Goal: Transaction & Acquisition: Purchase product/service

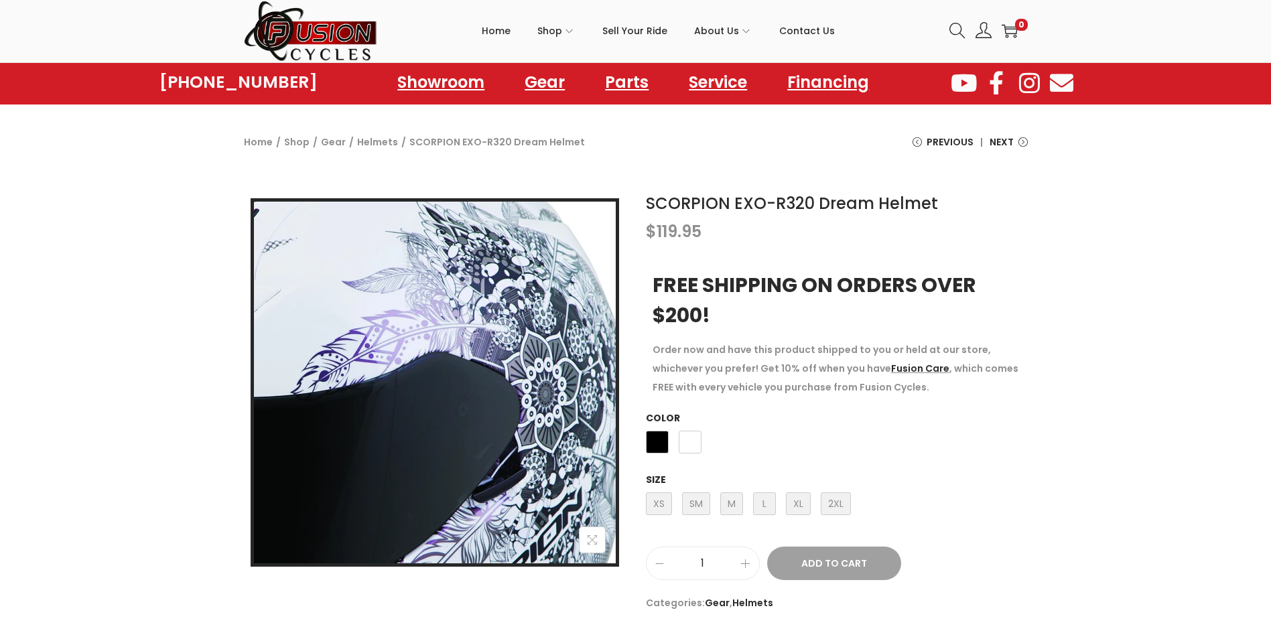
scroll to position [67, 0]
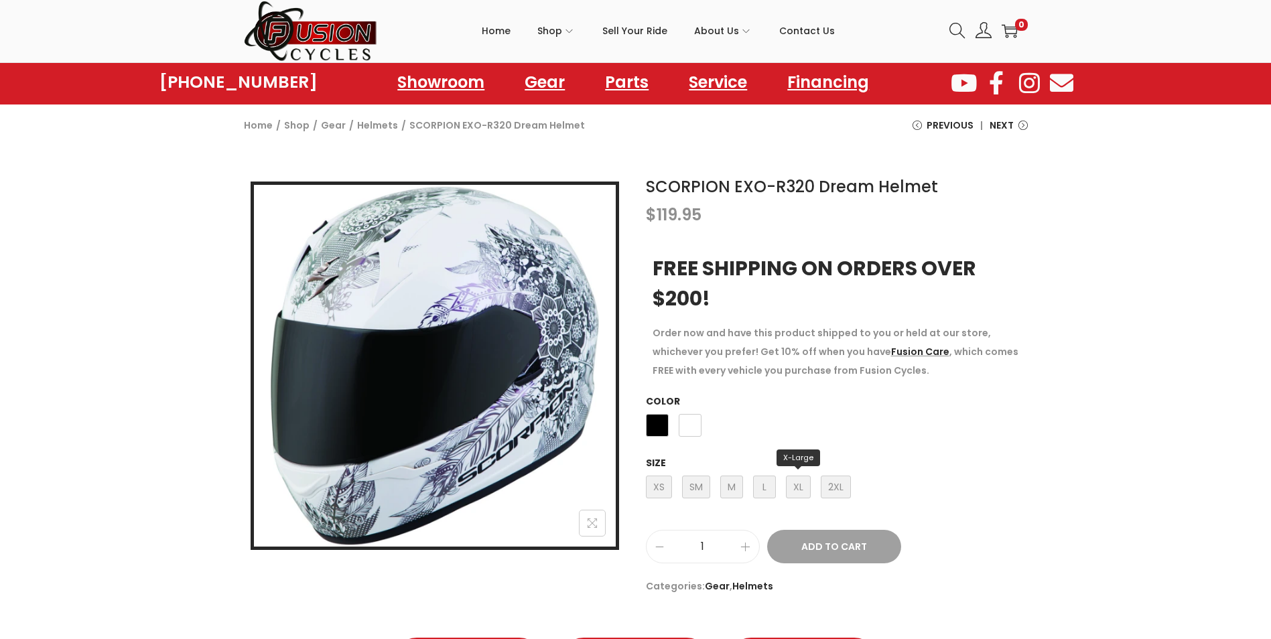
click at [803, 479] on span "XL X-Large" at bounding box center [798, 487] width 25 height 23
click at [652, 419] on span "Black" at bounding box center [657, 425] width 23 height 23
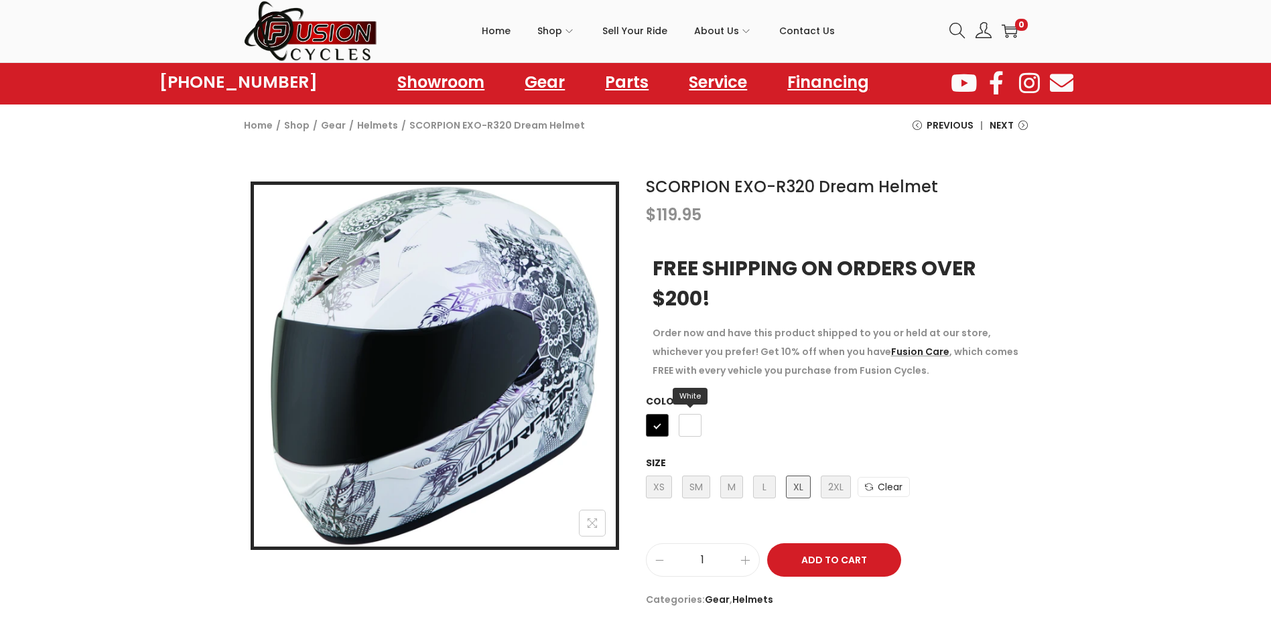
click at [683, 428] on span "White" at bounding box center [690, 425] width 23 height 23
click at [659, 416] on span "Black" at bounding box center [657, 425] width 23 height 23
click at [694, 425] on span "White" at bounding box center [690, 425] width 23 height 23
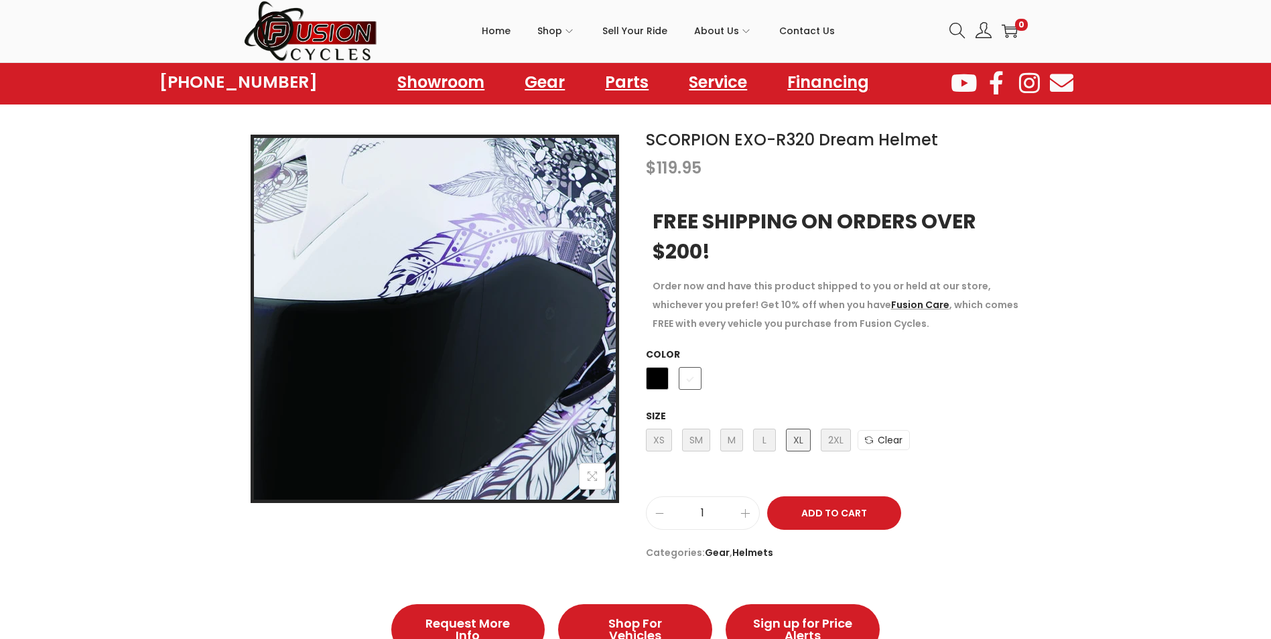
scroll to position [201, 0]
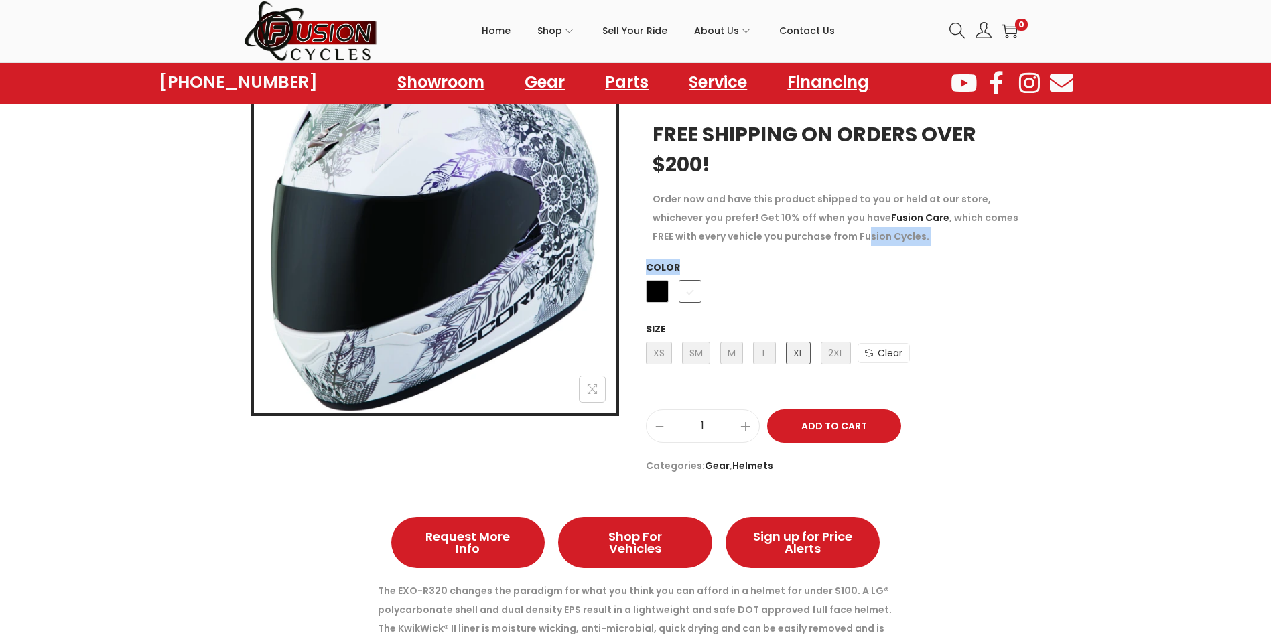
drag, startPoint x: 869, startPoint y: 254, endPoint x: 871, endPoint y: 293, distance: 39.0
click at [871, 293] on div "SCORPION EXO-R320 Dream Helmet $ 119.95 FREE SHIPPING ON ORDERS OVER $200! Orde…" at bounding box center [837, 258] width 382 height 434
drag, startPoint x: 871, startPoint y: 293, endPoint x: 1099, endPoint y: 330, distance: 230.8
click at [1099, 330] on div "SCORPION EXO-R320 Dream Helmet $ 119.95 FREE SHIPPING ON ORDERS OVER $200! Orde…" at bounding box center [635, 258] width 1271 height 448
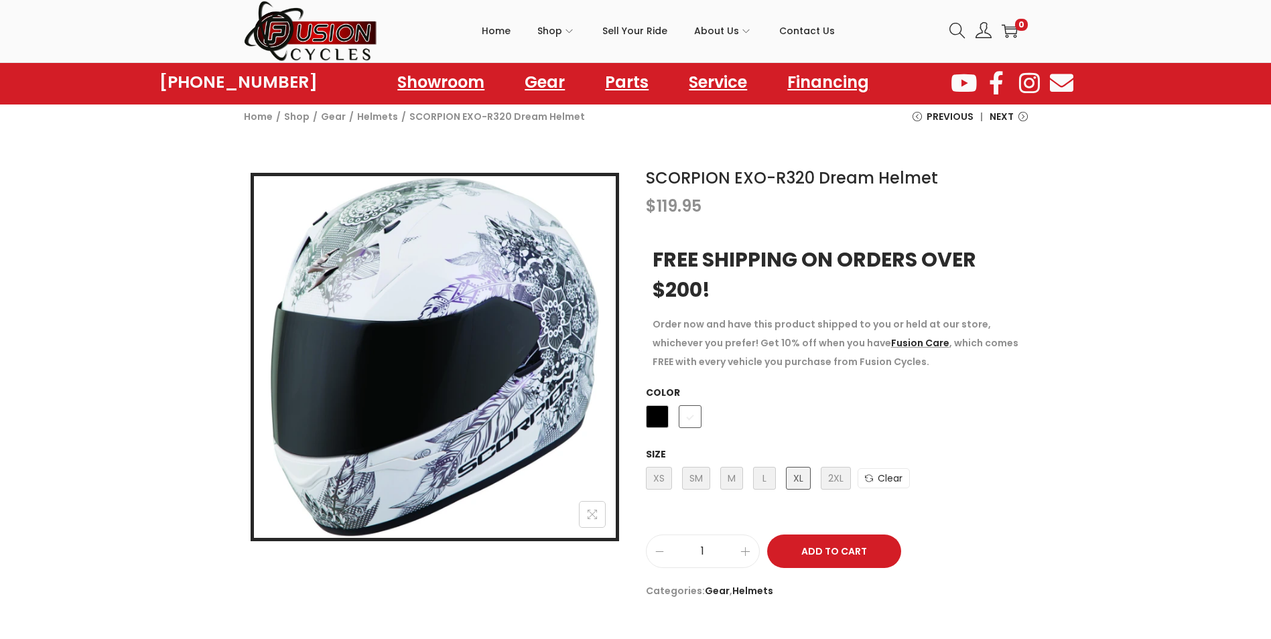
scroll to position [67, 0]
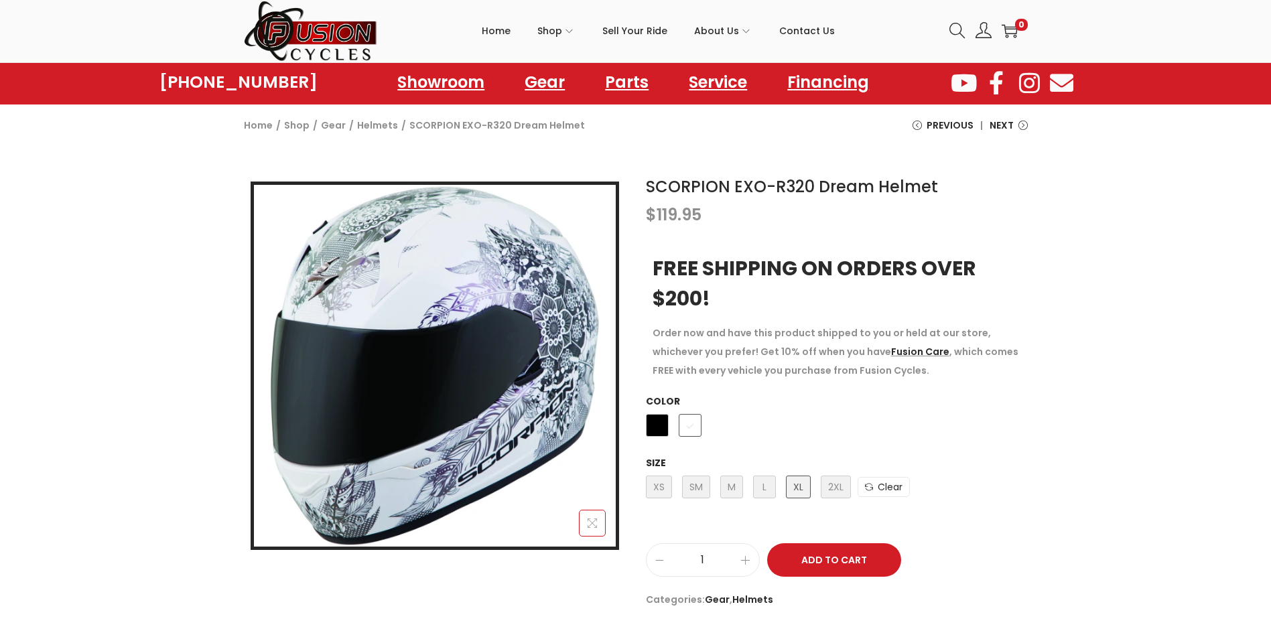
click at [598, 523] on button at bounding box center [592, 523] width 27 height 27
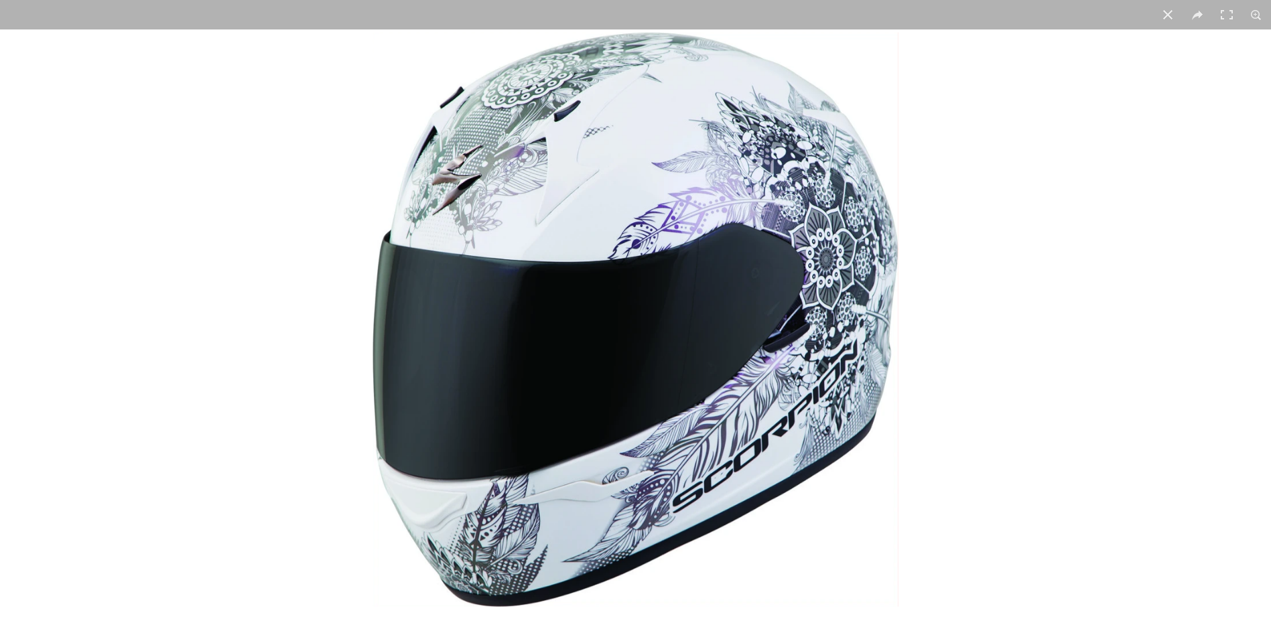
click at [431, 299] on img at bounding box center [635, 319] width 531 height 580
click at [467, 190] on img at bounding box center [635, 319] width 531 height 580
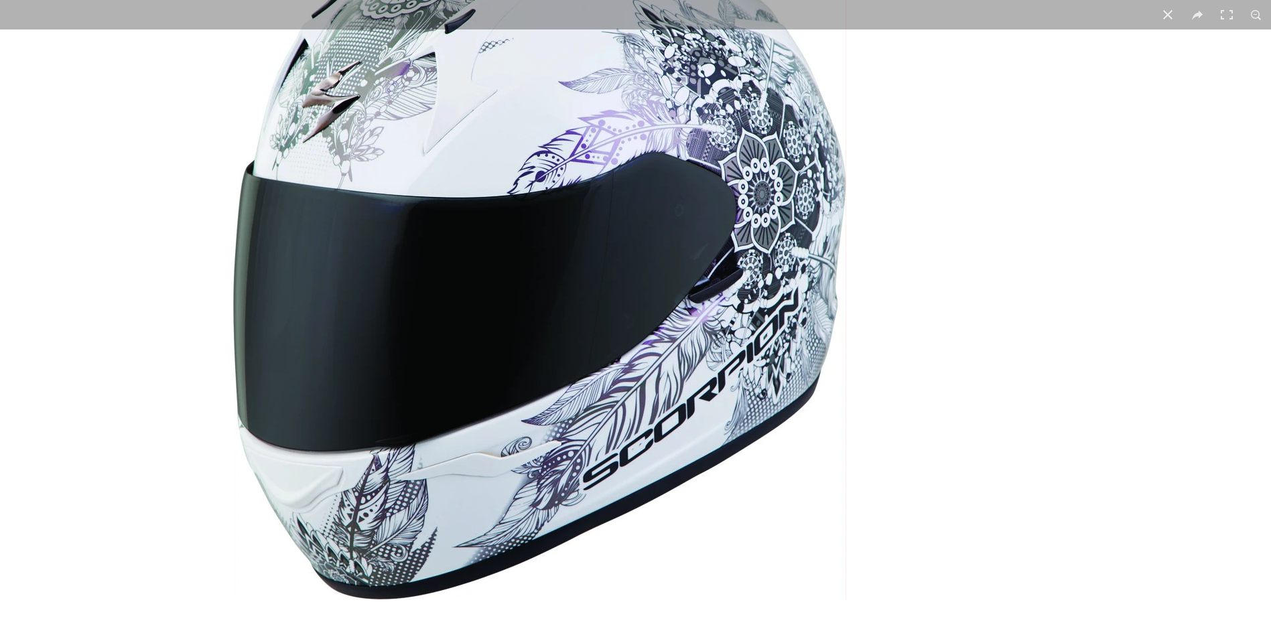
click at [480, 85] on img at bounding box center [540, 264] width 620 height 677
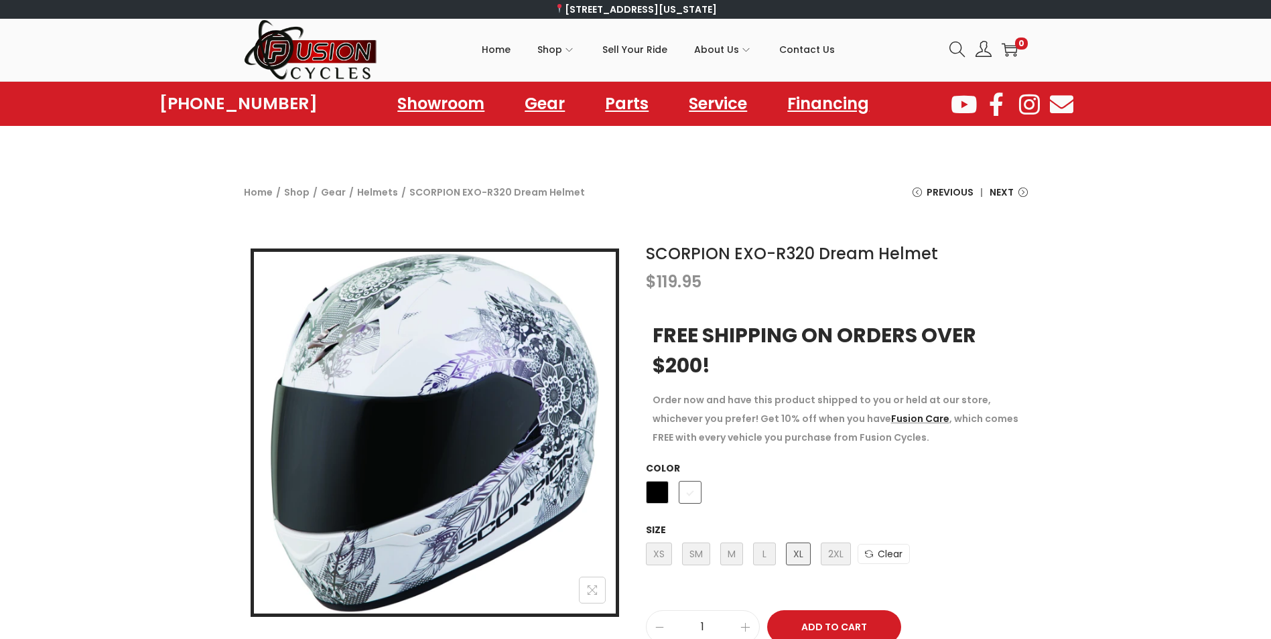
drag, startPoint x: 1262, startPoint y: 0, endPoint x: 1077, endPoint y: 503, distance: 536.2
click at [1077, 503] on div "1 / 1 SCORPION EXO-R320 Dream Helmet $ 119.95 FREE SHIPPING ON ORDERS OVER $200…" at bounding box center [635, 459] width 1271 height 448
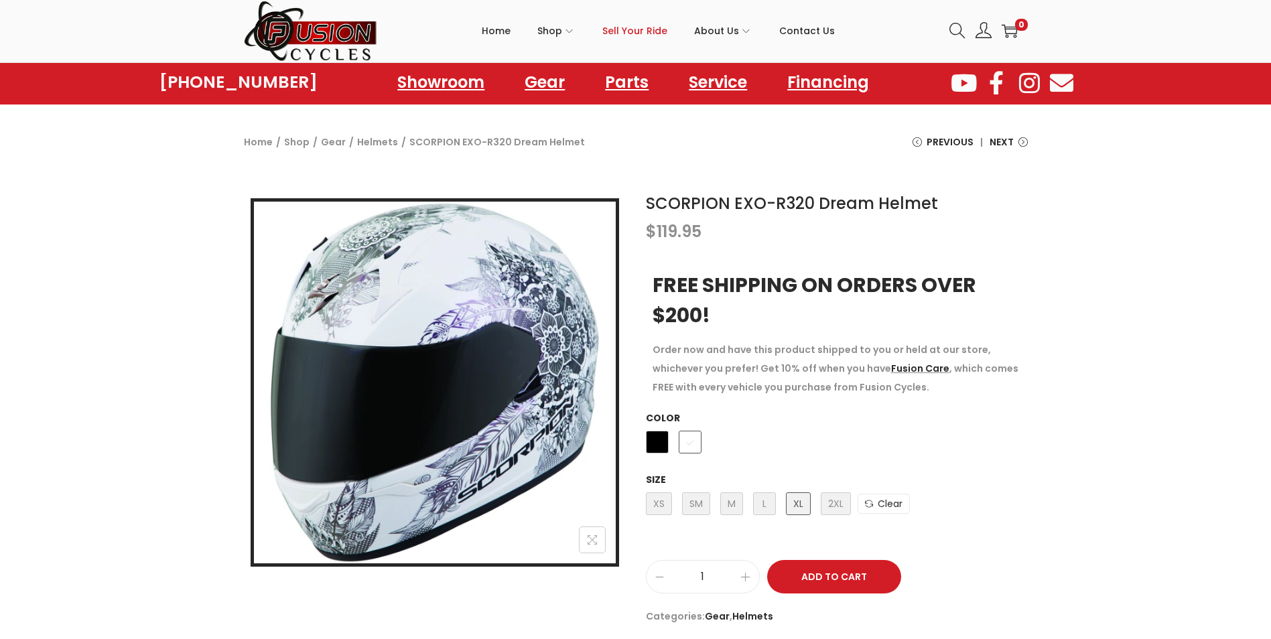
scroll to position [67, 0]
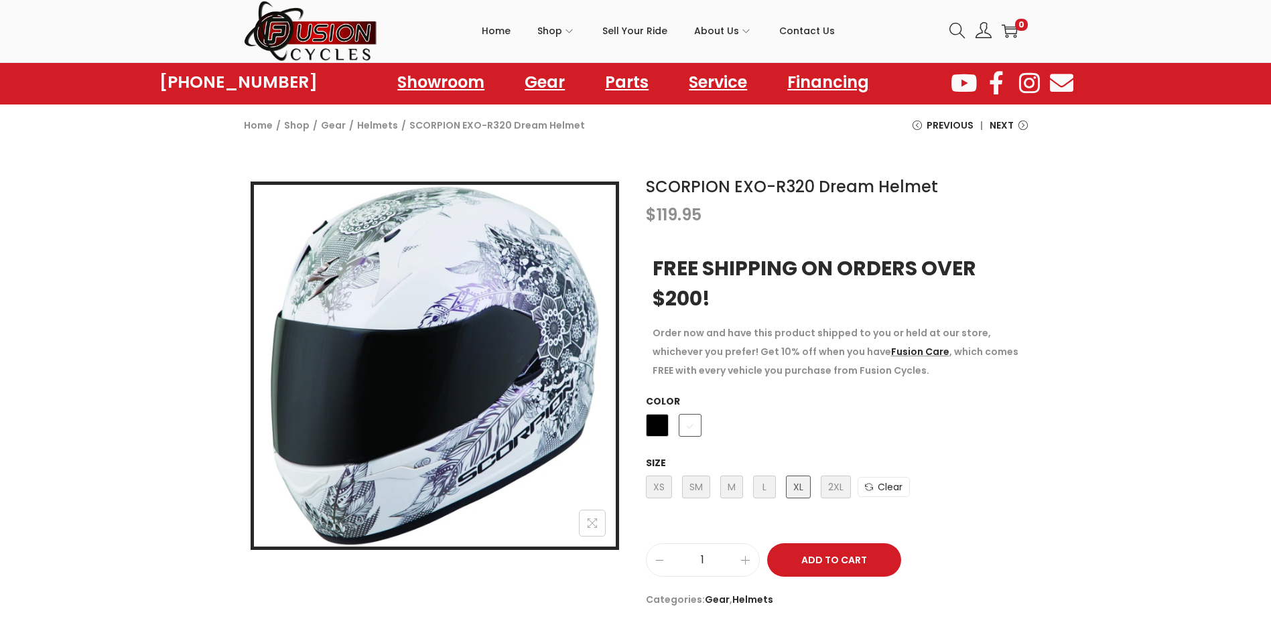
drag, startPoint x: 1233, startPoint y: 0, endPoint x: 1117, endPoint y: 455, distance: 469.6
click at [1117, 456] on div "1 / 1 SCORPION EXO-R320 Dream Helmet $ 119.95 FREE SHIPPING ON ORDERS OVER $200…" at bounding box center [635, 392] width 1271 height 448
click at [811, 106] on div "Home / Shop / Gear / Helmets / SCORPION EXO-R320 Dream Helmet Previous SCORPION…" at bounding box center [635, 130] width 1271 height 76
